Goal: Information Seeking & Learning: Learn about a topic

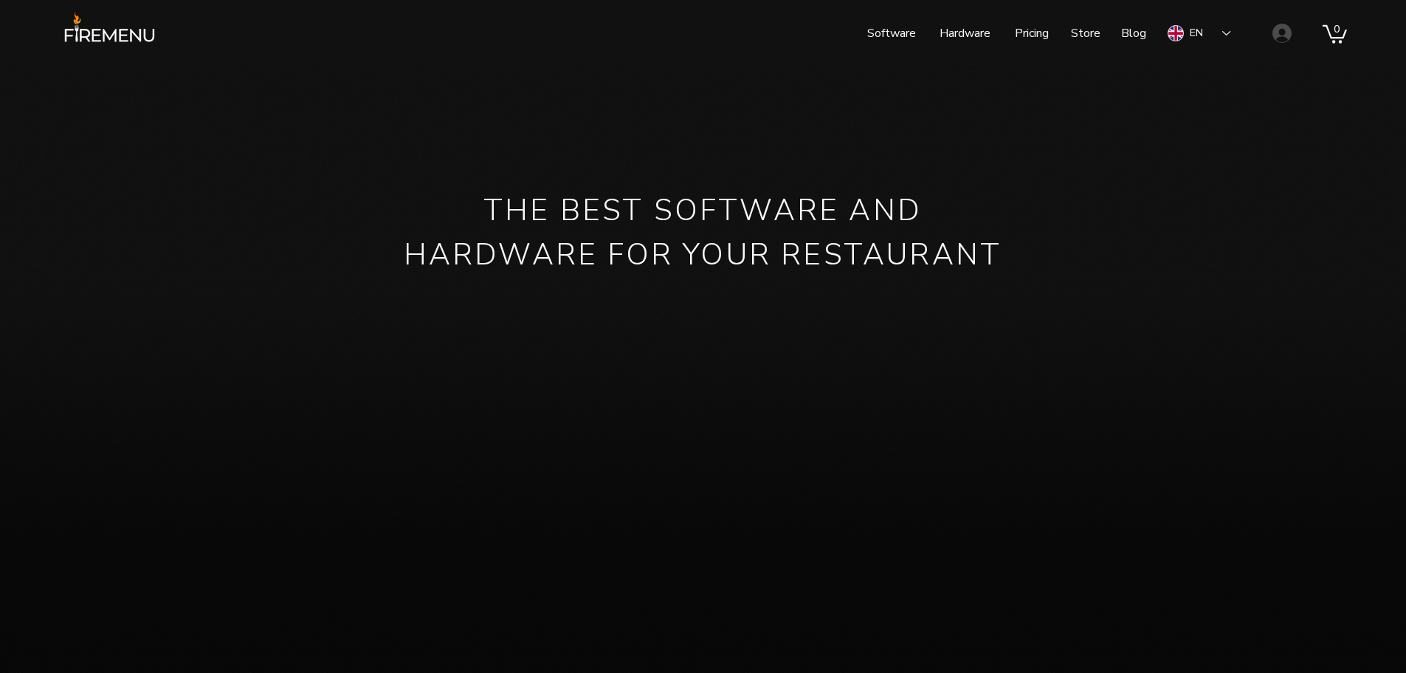
click at [1017, 33] on p "Pricing" at bounding box center [1032, 33] width 49 height 37
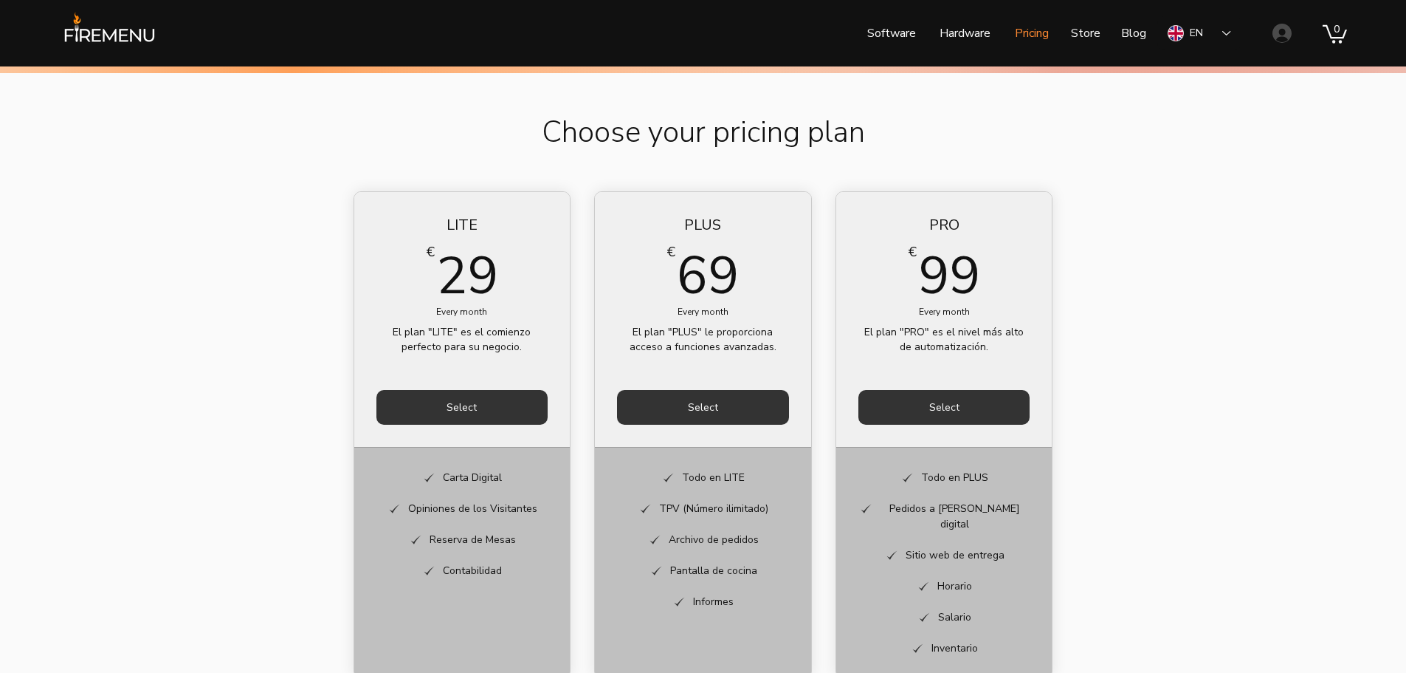
scroll to position [591, 0]
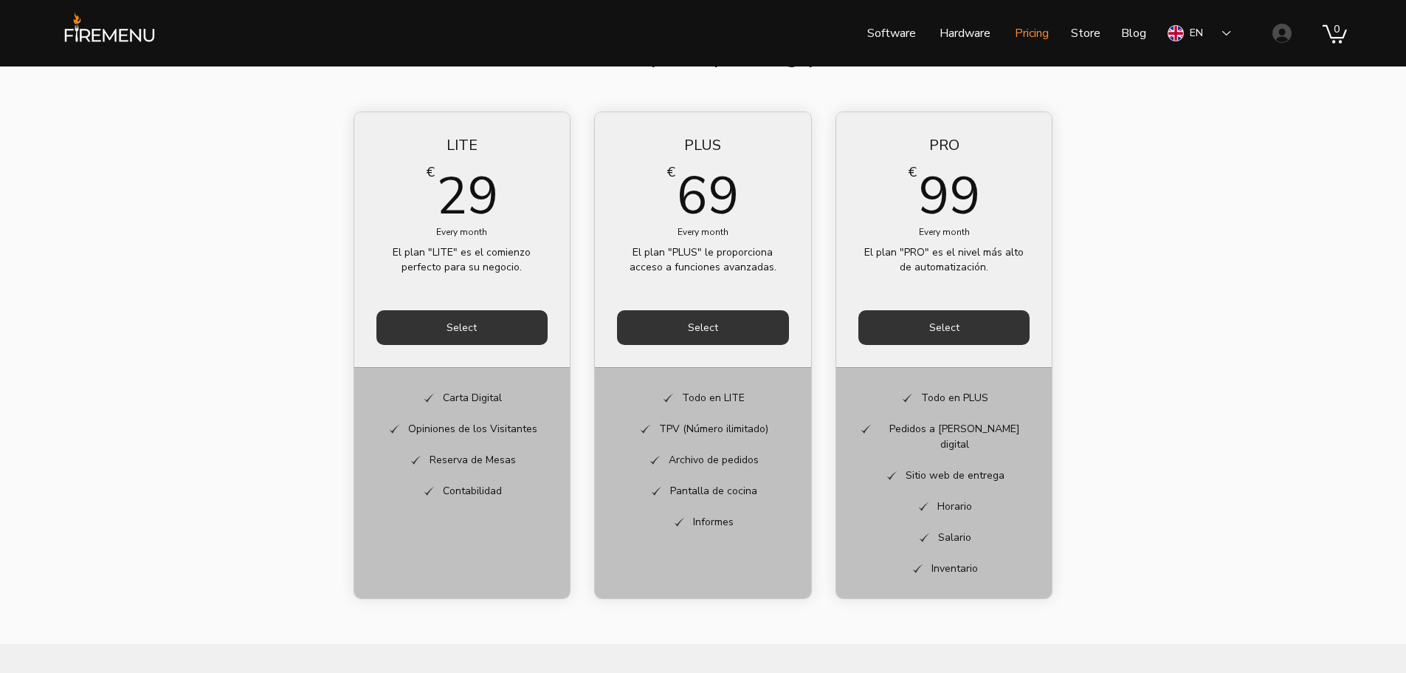
click at [1206, 41] on div "EN" at bounding box center [1200, 33] width 84 height 34
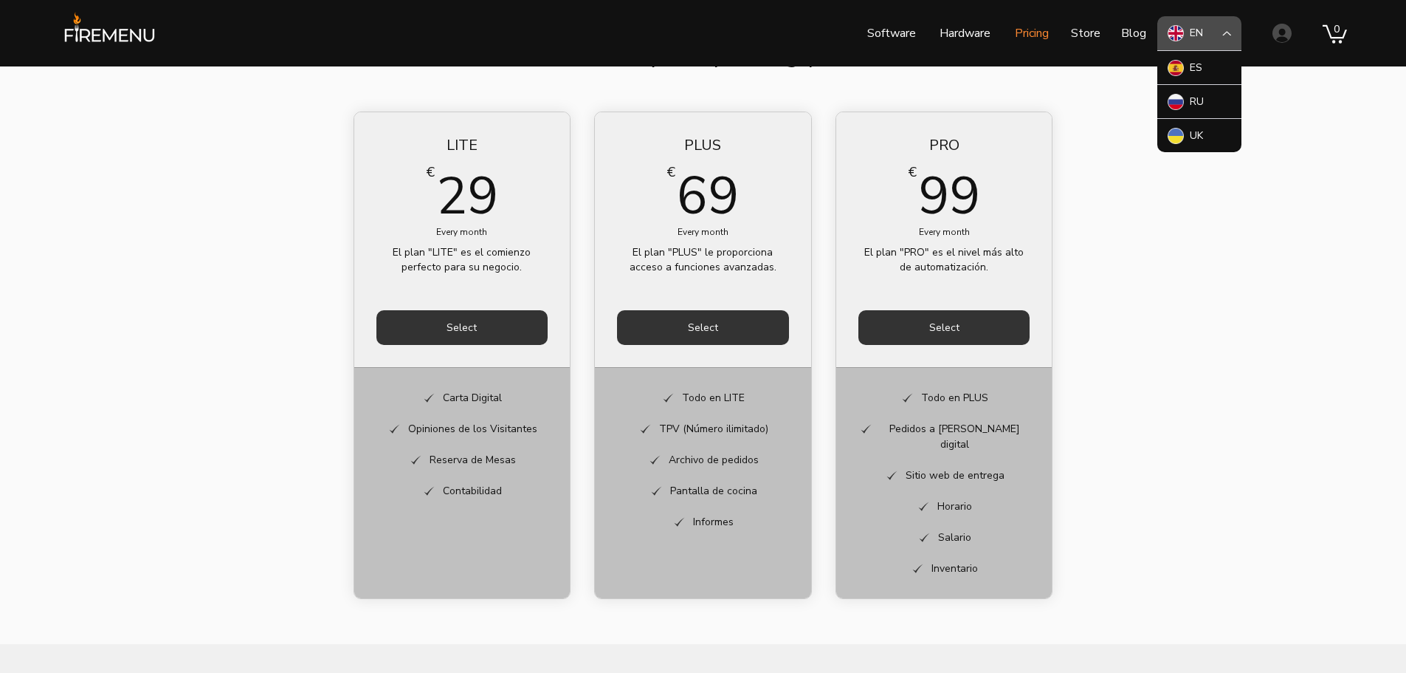
click at [1185, 71] on div "ES" at bounding box center [1200, 67] width 84 height 34
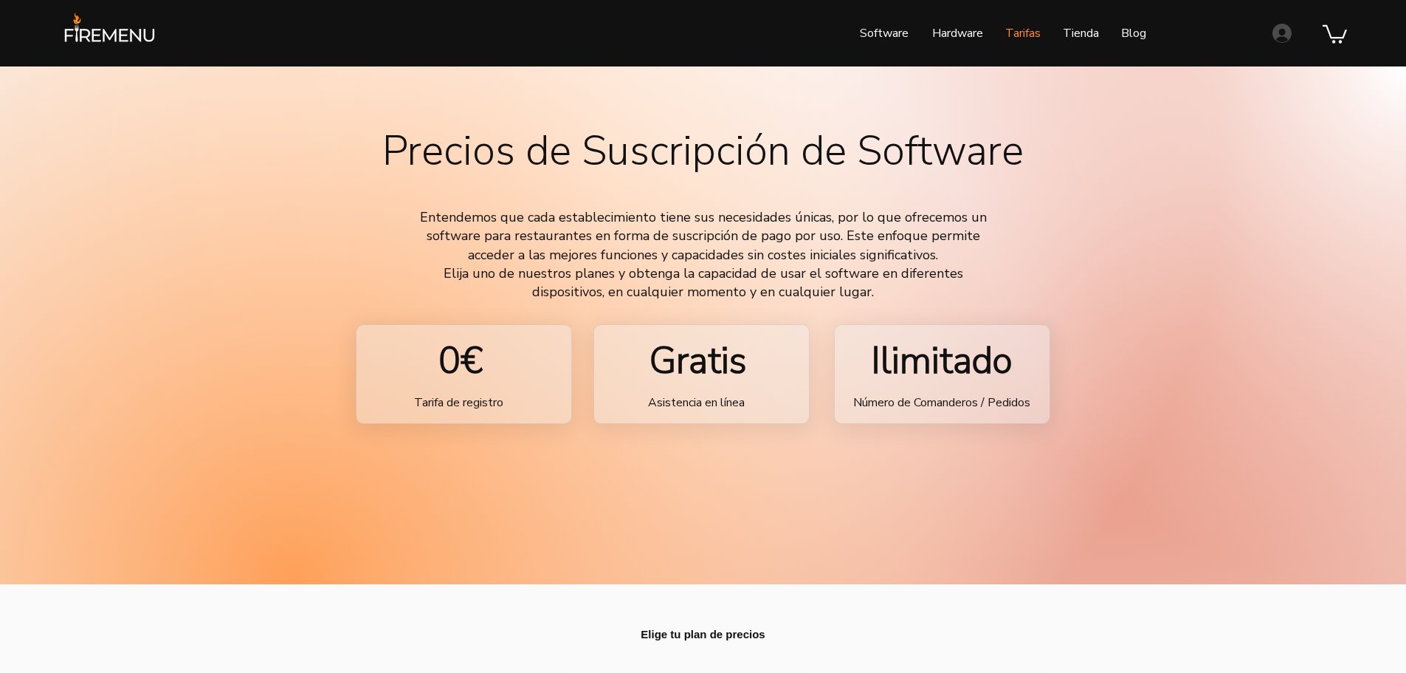
drag, startPoint x: 0, startPoint y: 0, endPoint x: 887, endPoint y: 35, distance: 887.4
click at [887, 35] on p "Software" at bounding box center [884, 33] width 63 height 37
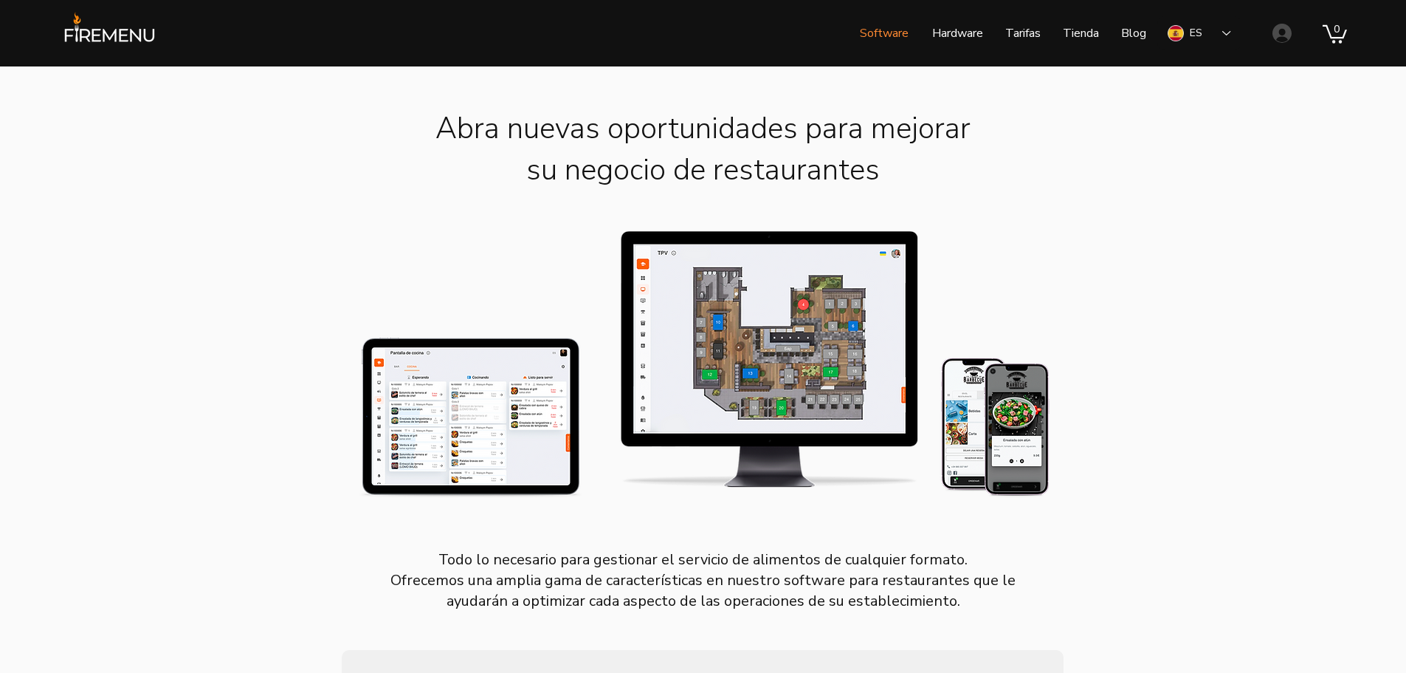
click at [1192, 38] on div "ES" at bounding box center [1196, 33] width 13 height 15
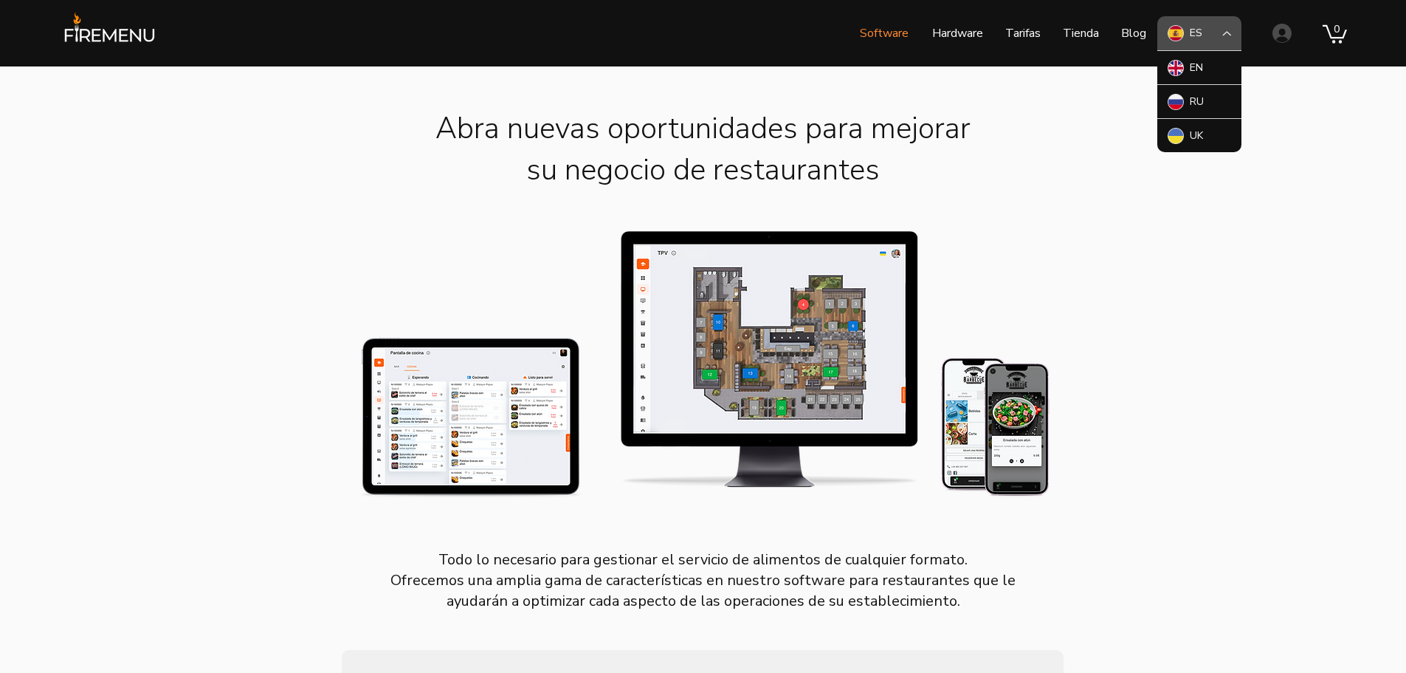
click at [1189, 60] on div "EN" at bounding box center [1200, 67] width 84 height 34
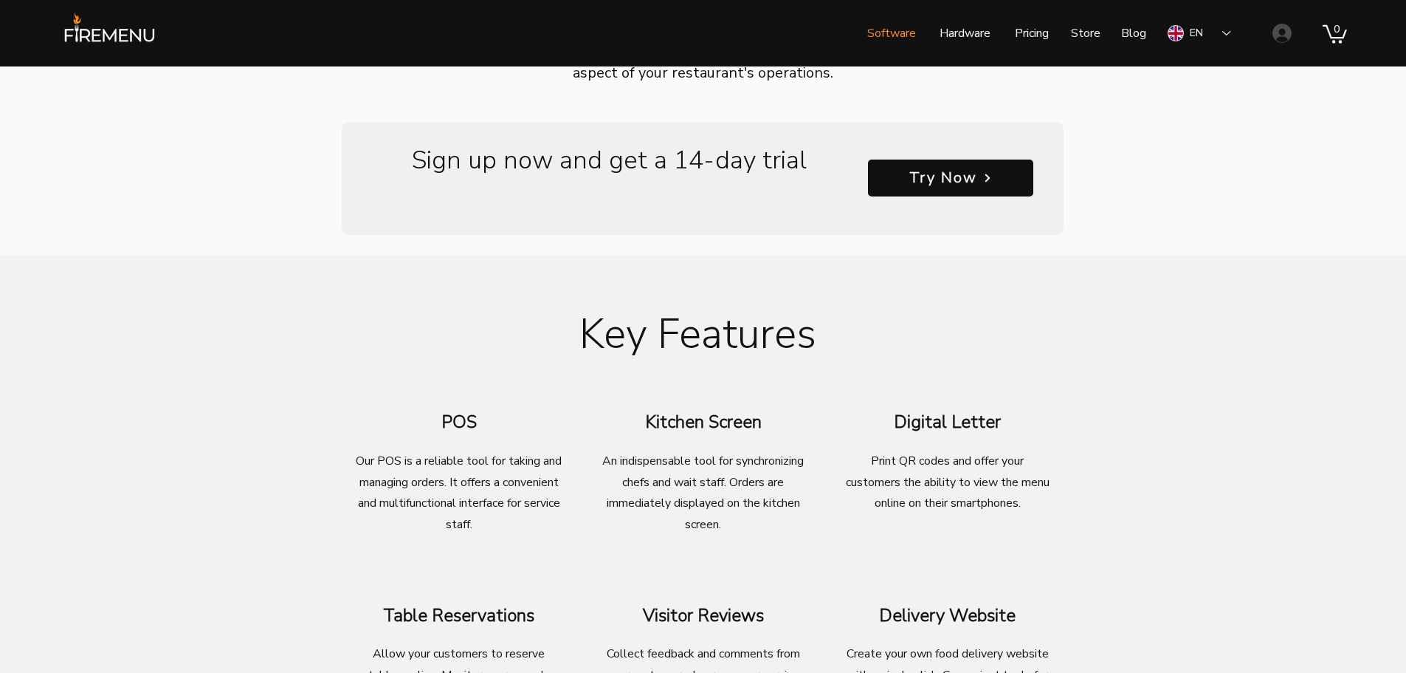
scroll to position [443, 0]
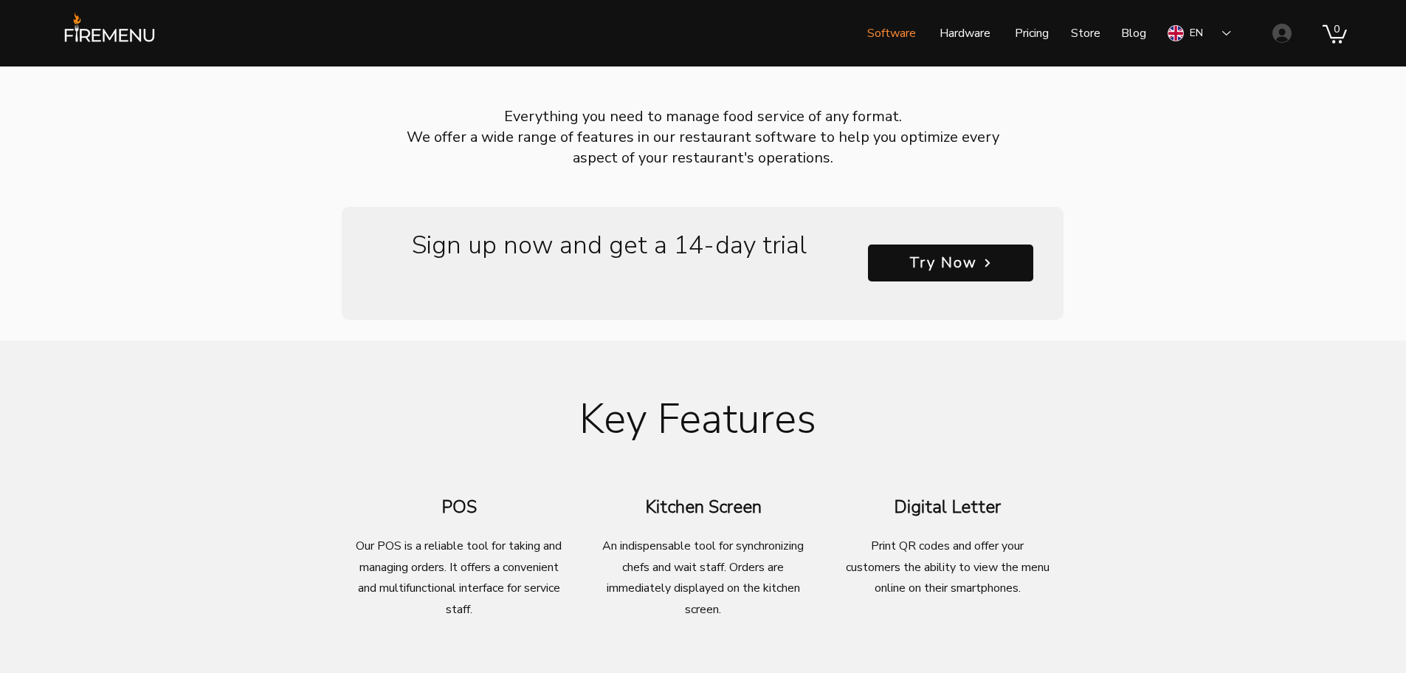
click at [930, 275] on span "Try Now" at bounding box center [950, 262] width 165 height 37
click at [971, 44] on p "Hardware" at bounding box center [965, 33] width 66 height 37
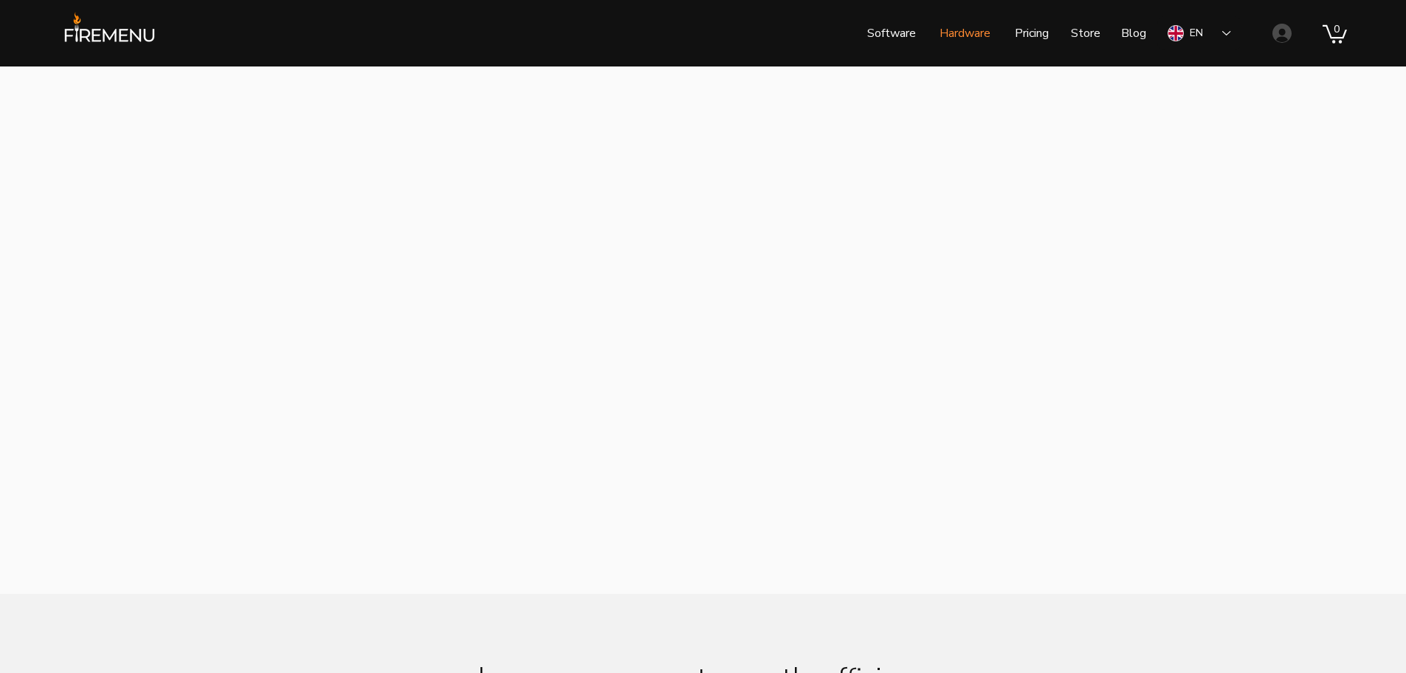
click at [879, 34] on p "Software" at bounding box center [891, 33] width 63 height 37
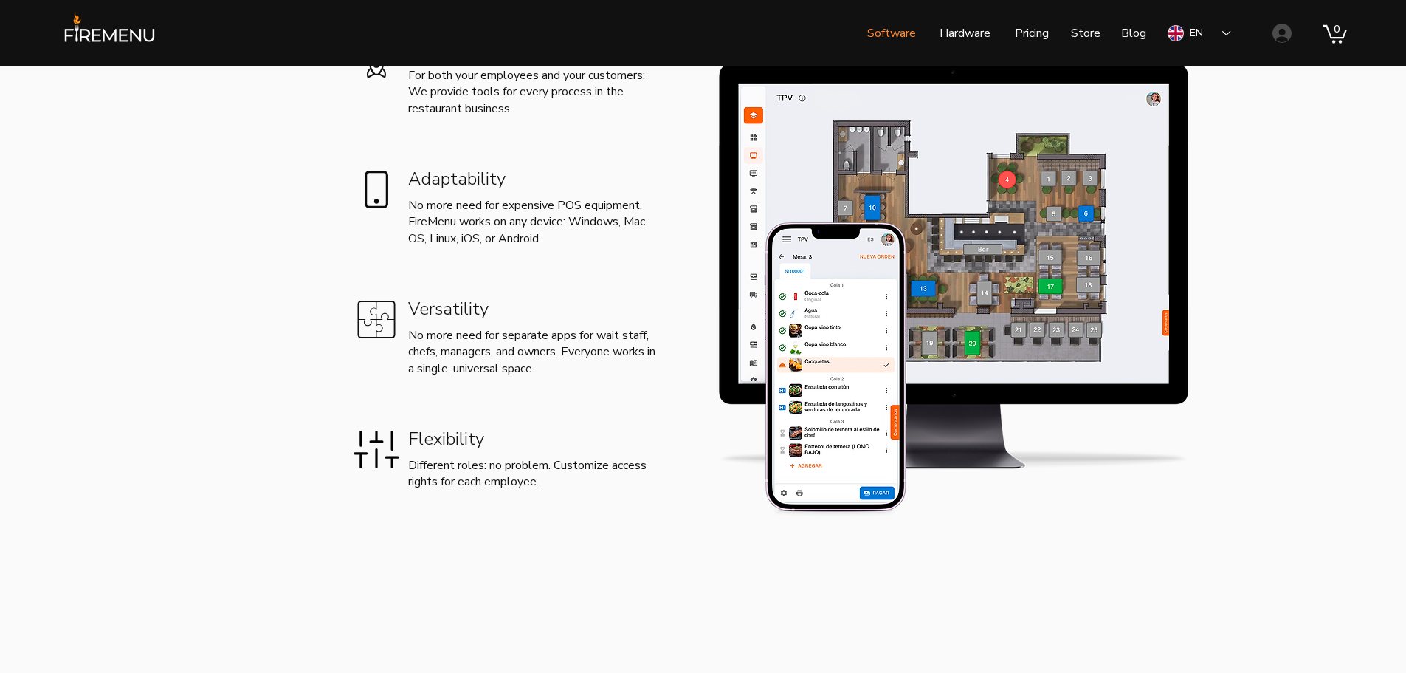
scroll to position [1624, 0]
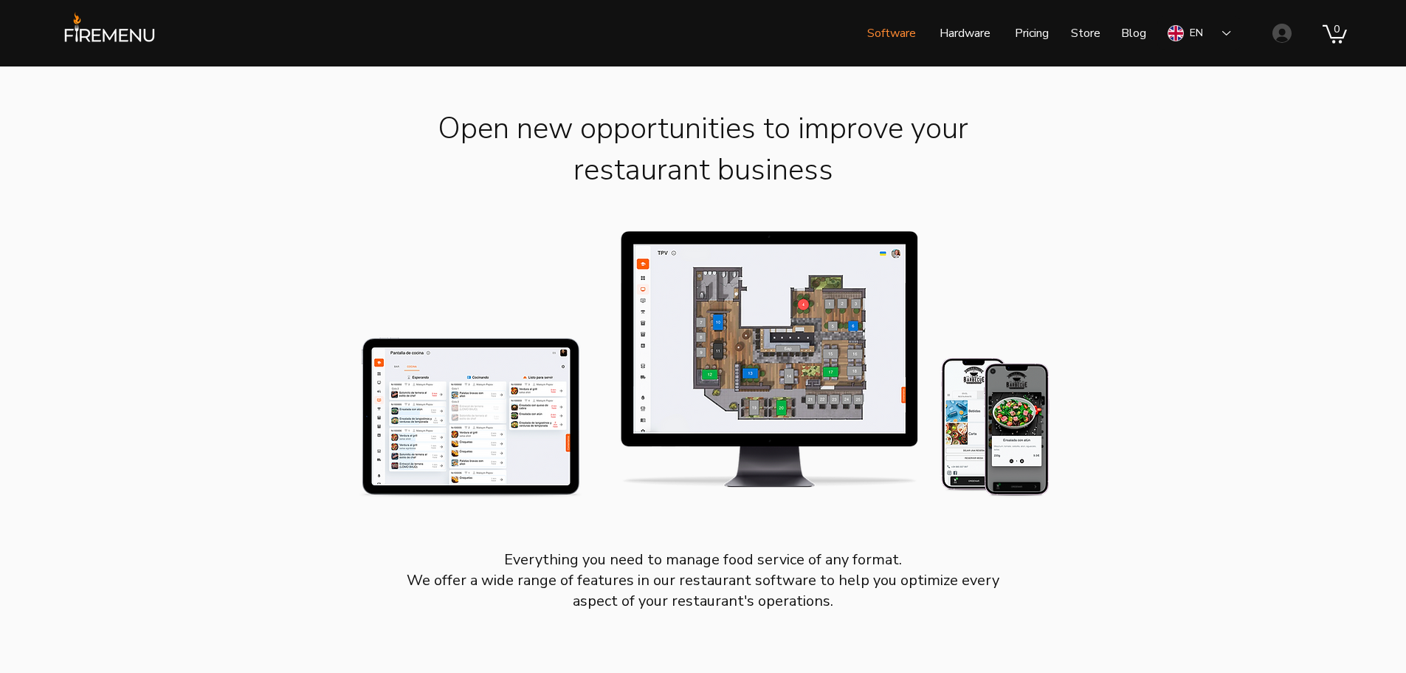
scroll to position [443, 0]
